Goal: Book appointment/travel/reservation

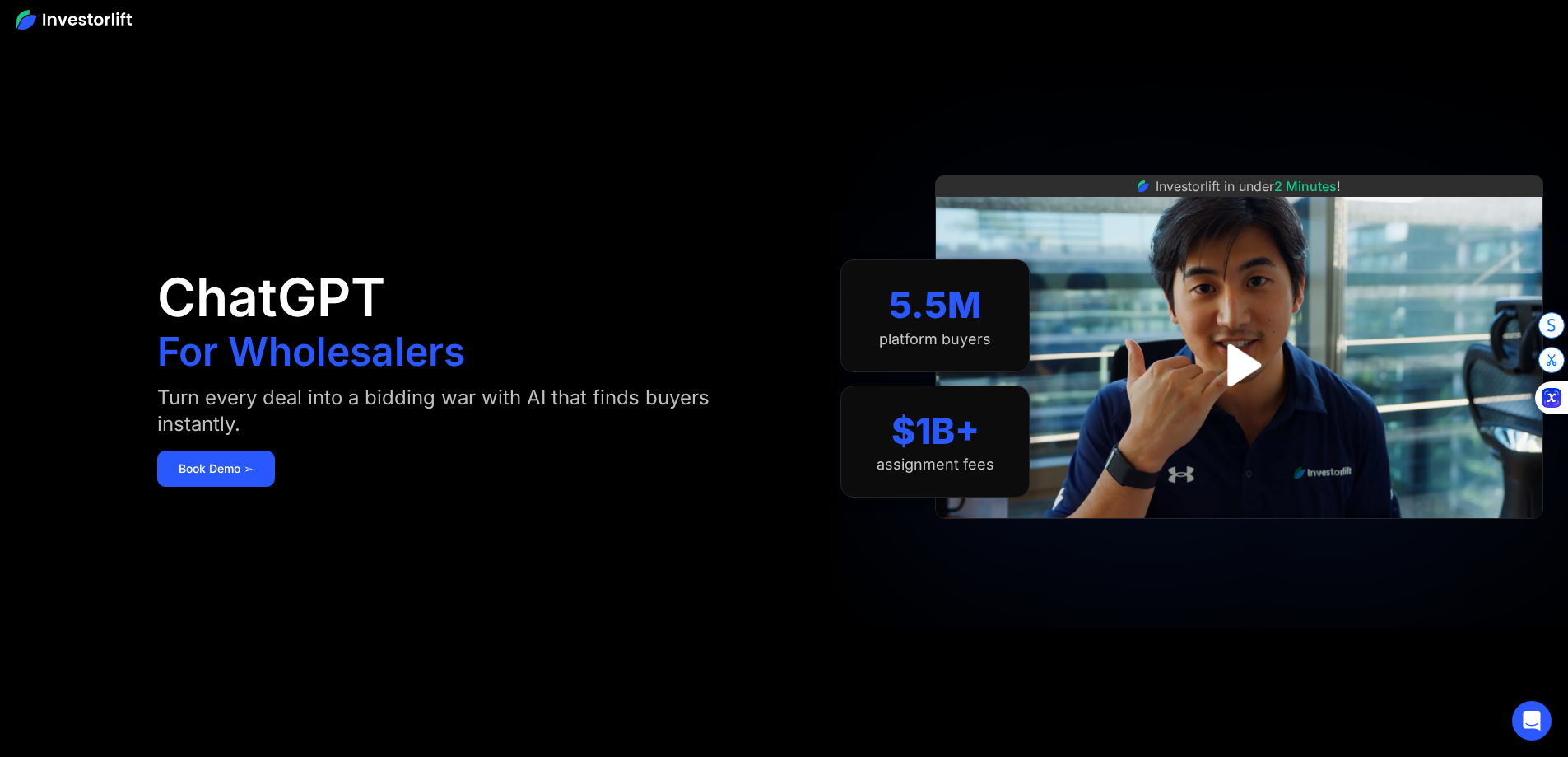
click at [275, 466] on link "Book Demo ➢" at bounding box center [216, 468] width 118 height 36
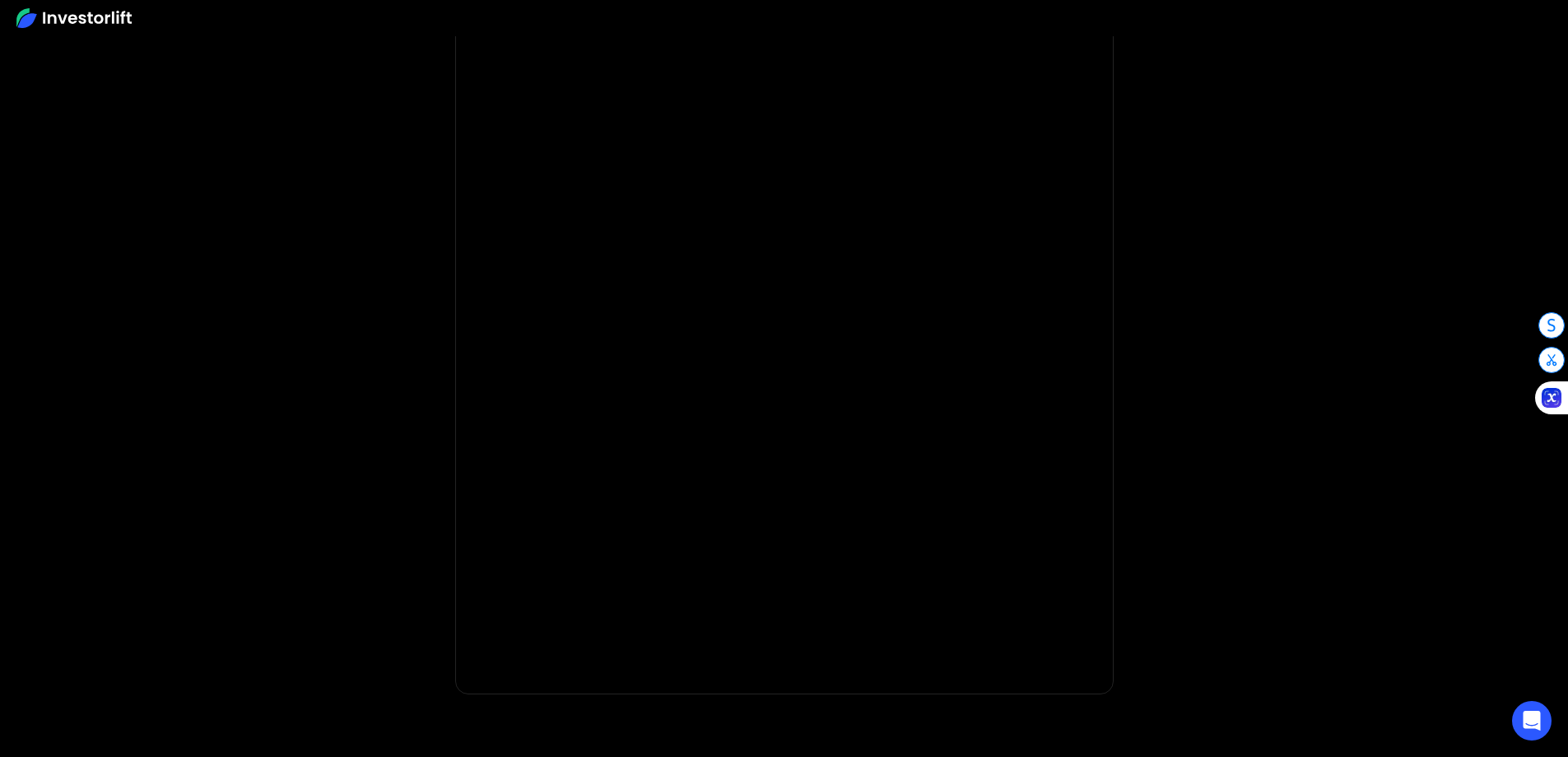
scroll to position [64, 0]
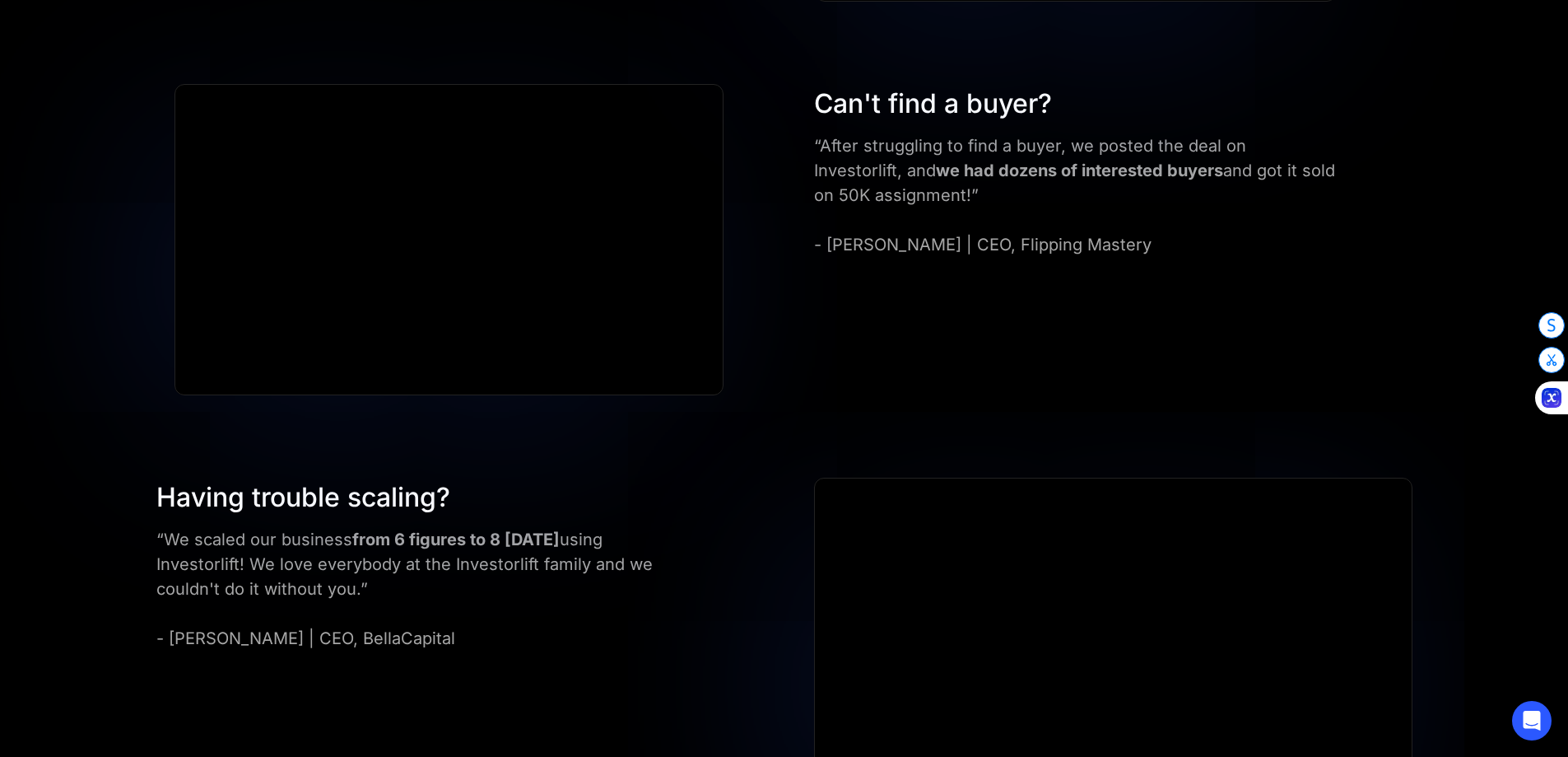
scroll to position [1475, 0]
